Goal: Communication & Community: Participate in discussion

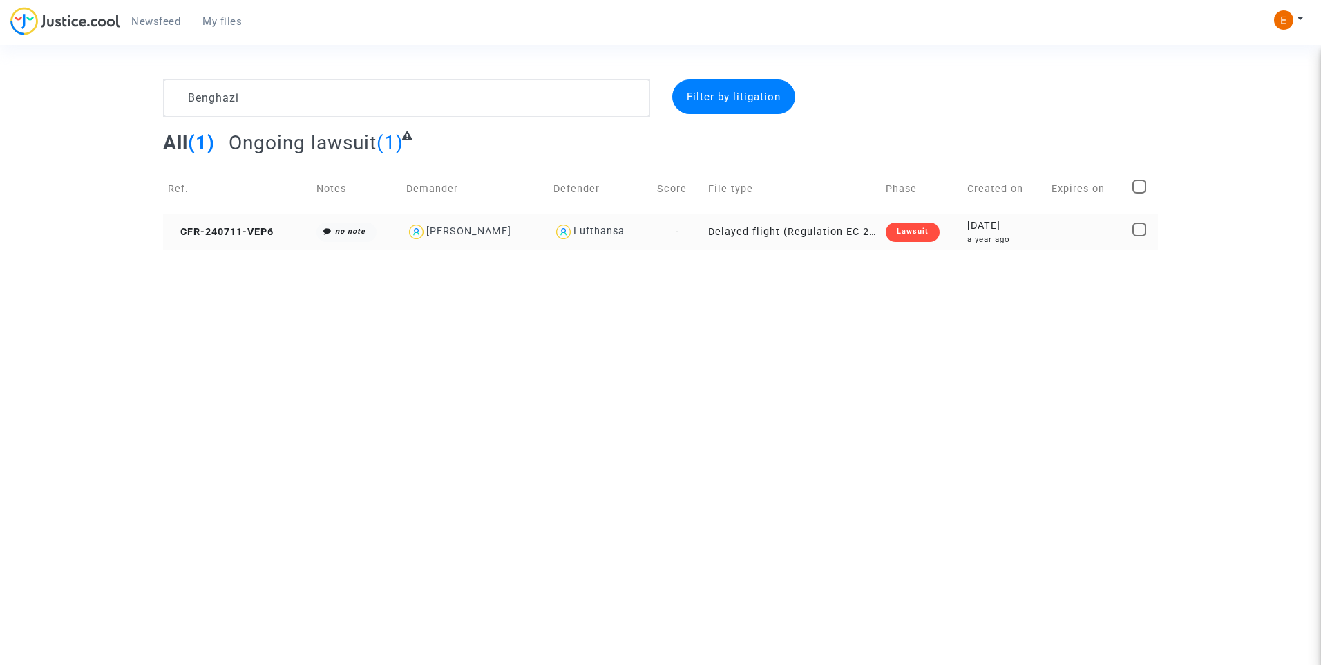
type textarea "Benghazi"
click at [928, 238] on div "Lawsuit" at bounding box center [913, 232] width 54 height 19
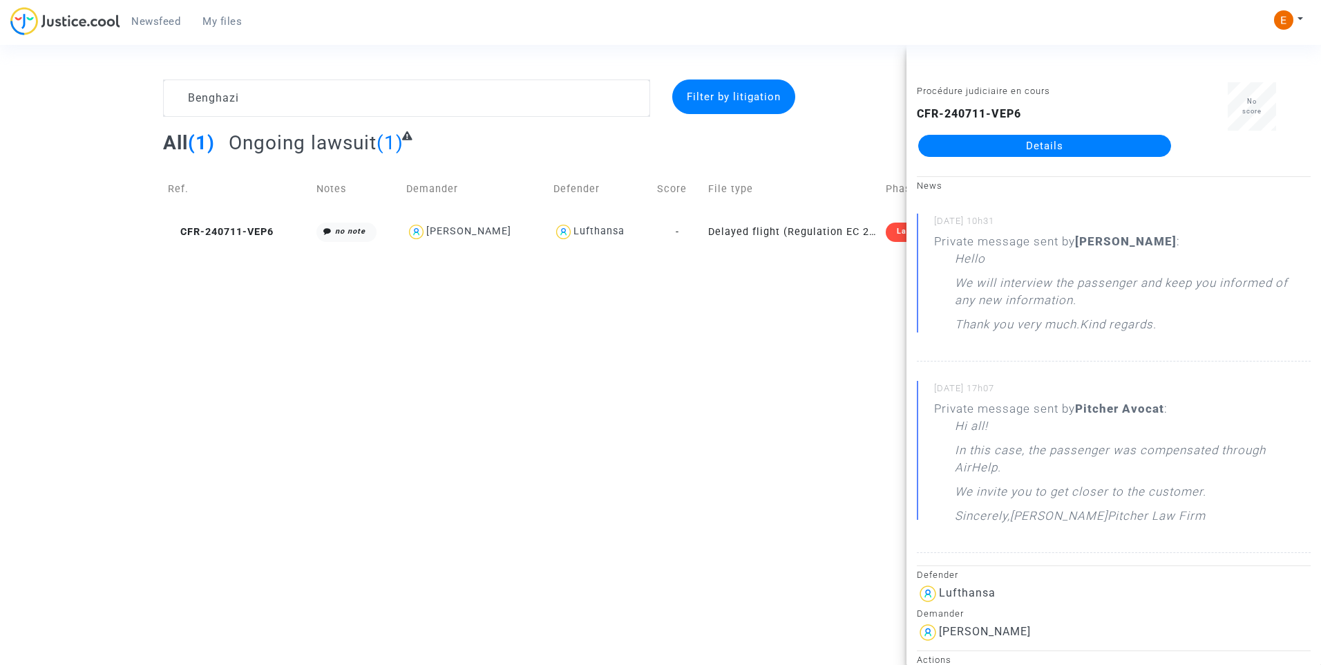
click at [1054, 144] on link "Details" at bounding box center [1044, 146] width 253 height 22
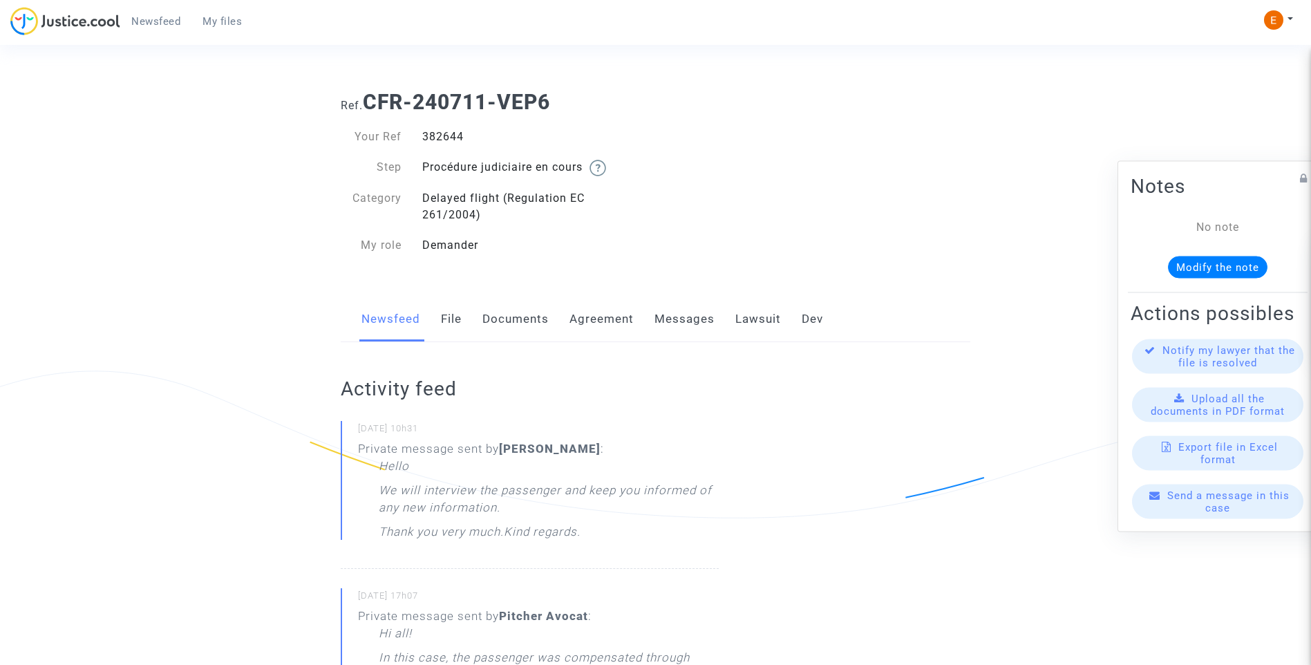
click at [669, 323] on link "Messages" at bounding box center [684, 319] width 60 height 46
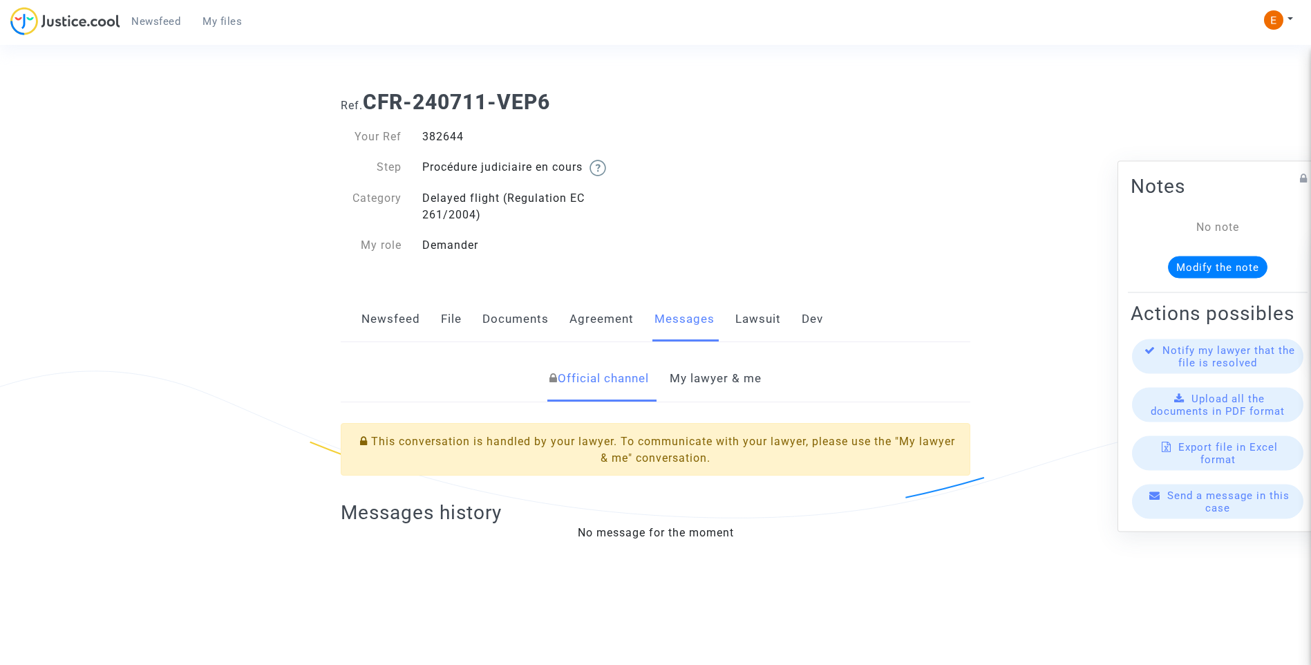
click at [719, 395] on link "My lawyer & me" at bounding box center [716, 379] width 92 height 46
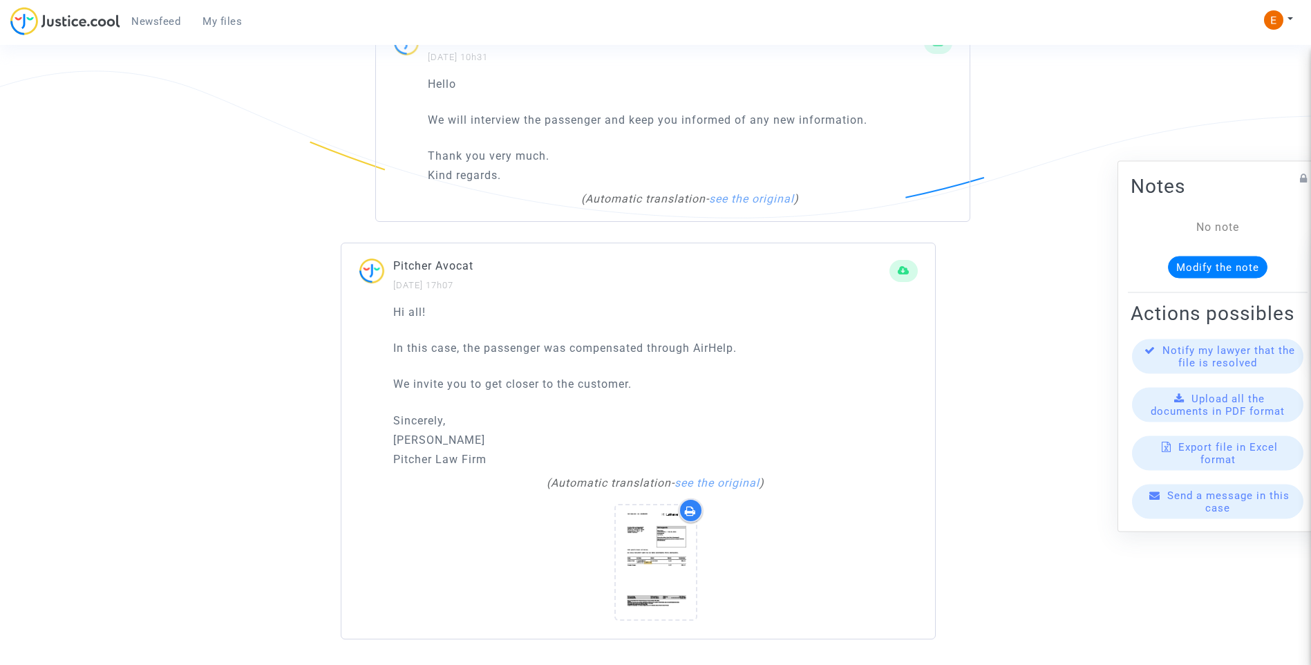
scroll to position [1031, 0]
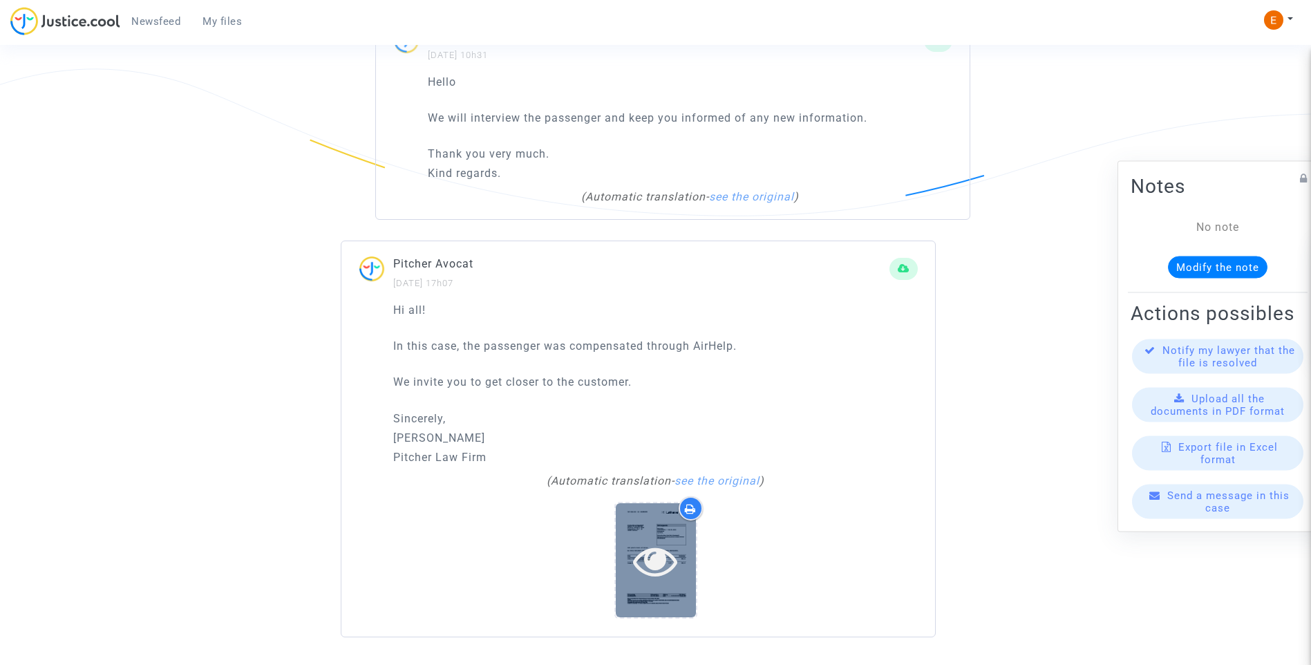
click at [683, 551] on div at bounding box center [656, 560] width 80 height 44
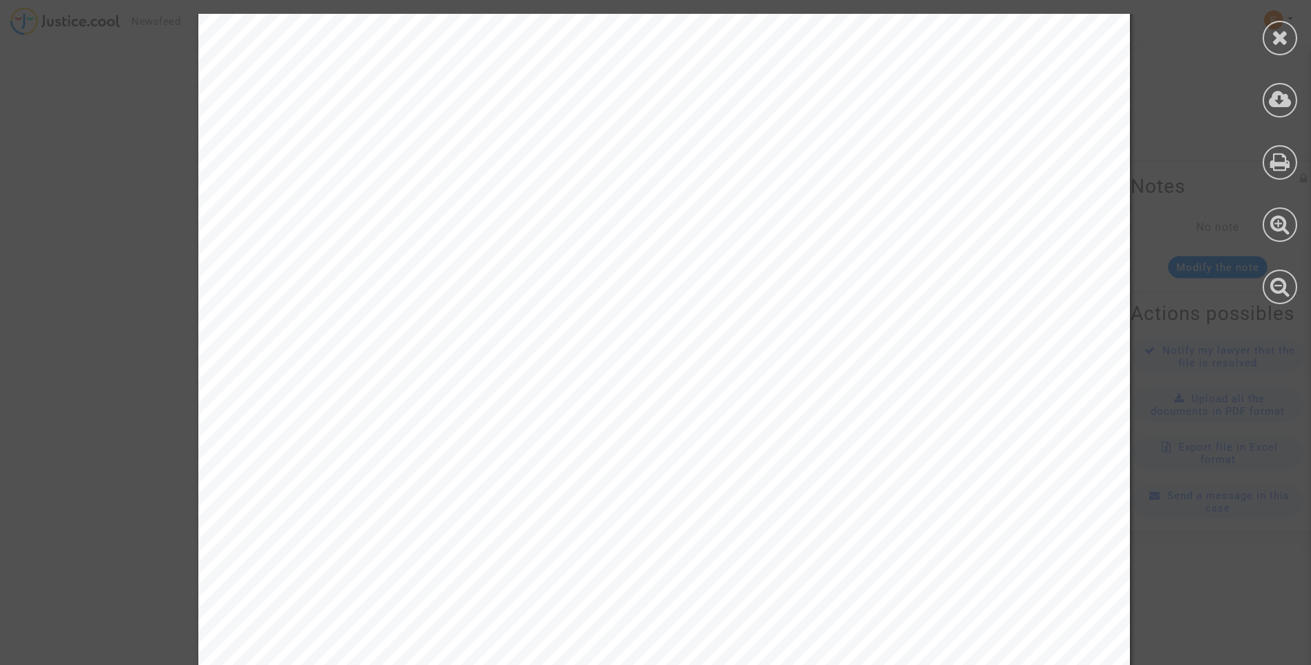
scroll to position [0, 0]
click at [1277, 45] on icon at bounding box center [1280, 37] width 17 height 21
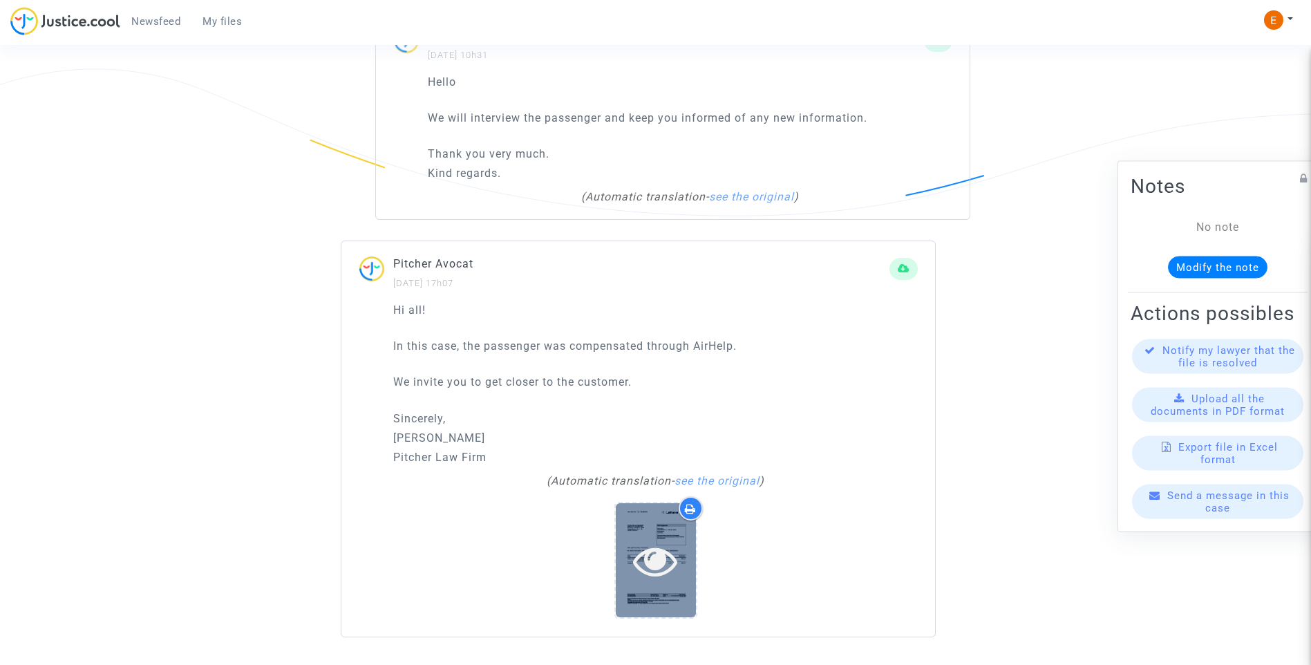
click at [664, 587] on div at bounding box center [656, 560] width 80 height 114
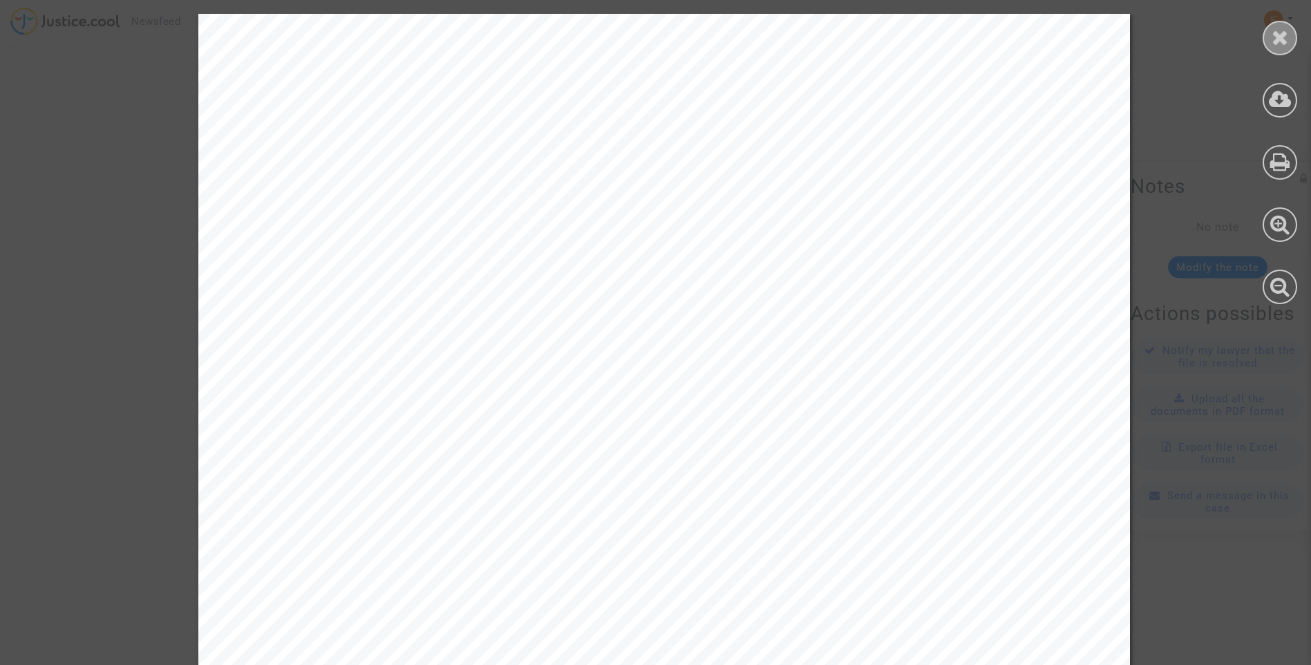
click at [1276, 31] on icon at bounding box center [1280, 37] width 17 height 21
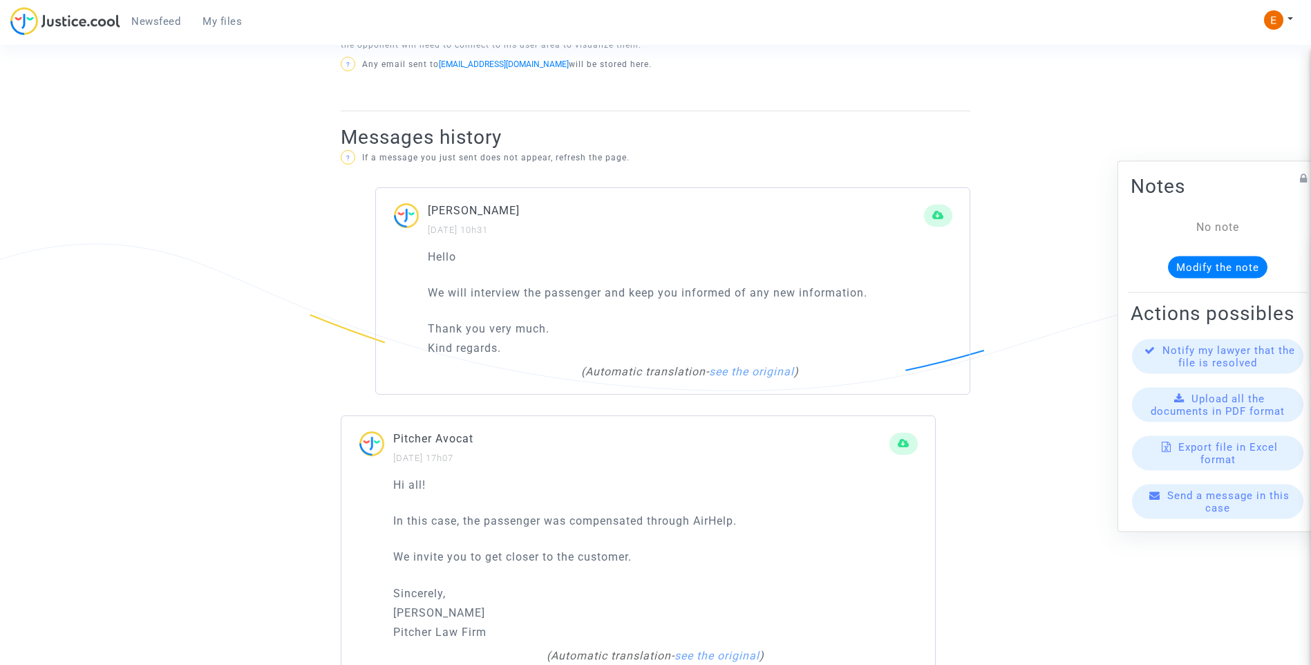
scroll to position [824, 0]
